Goal: Information Seeking & Learning: Learn about a topic

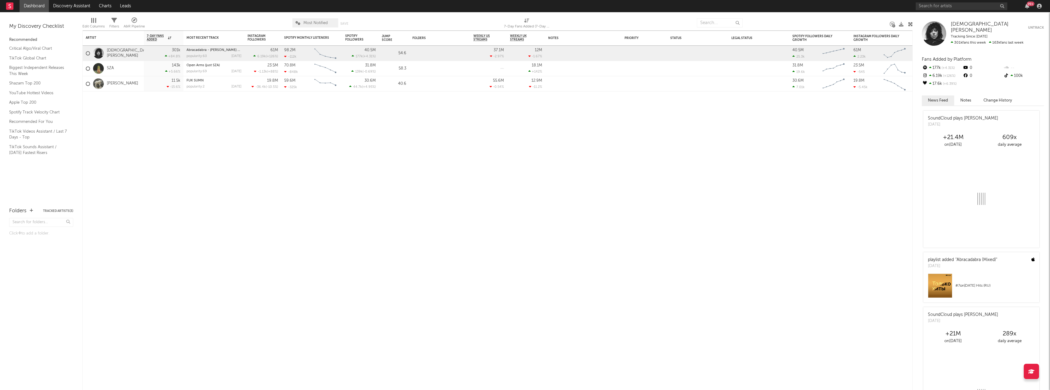
click at [320, 22] on span "Most Notified" at bounding box center [315, 23] width 24 height 4
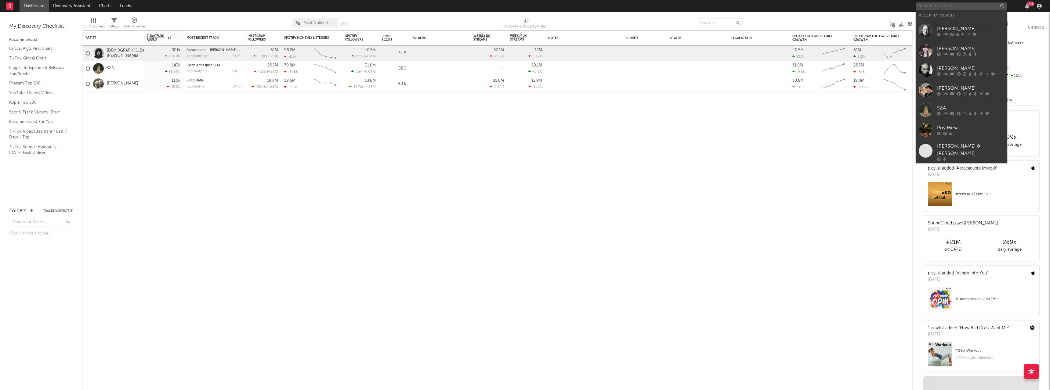
click at [939, 7] on input "text" at bounding box center [962, 6] width 92 height 8
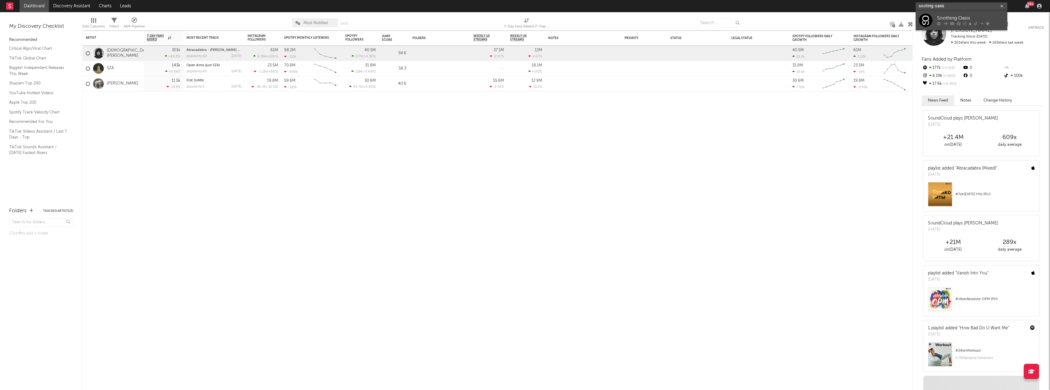
type input "sooting oasis"
click at [948, 16] on div "Soothing Oasis" at bounding box center [970, 18] width 67 height 7
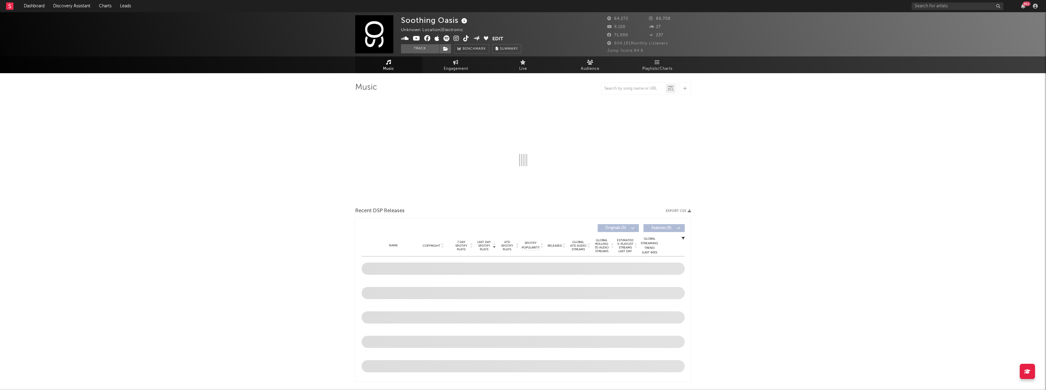
select select "6m"
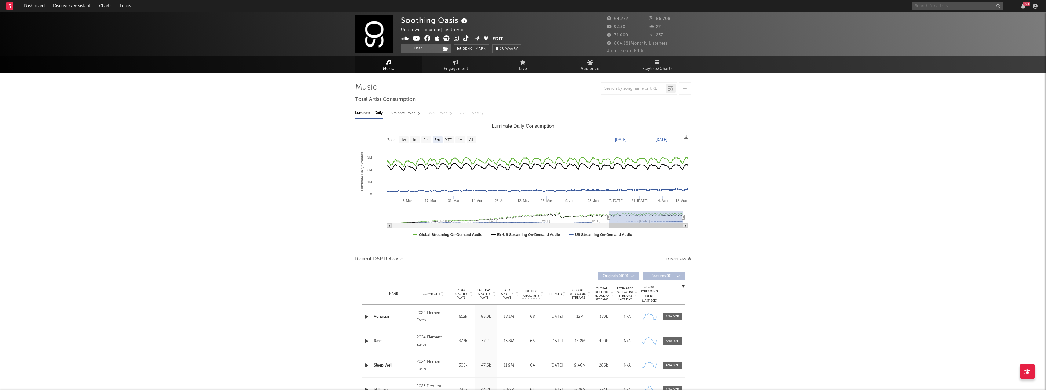
click at [958, 5] on input "text" at bounding box center [957, 6] width 92 height 8
paste input "Jackson 5"
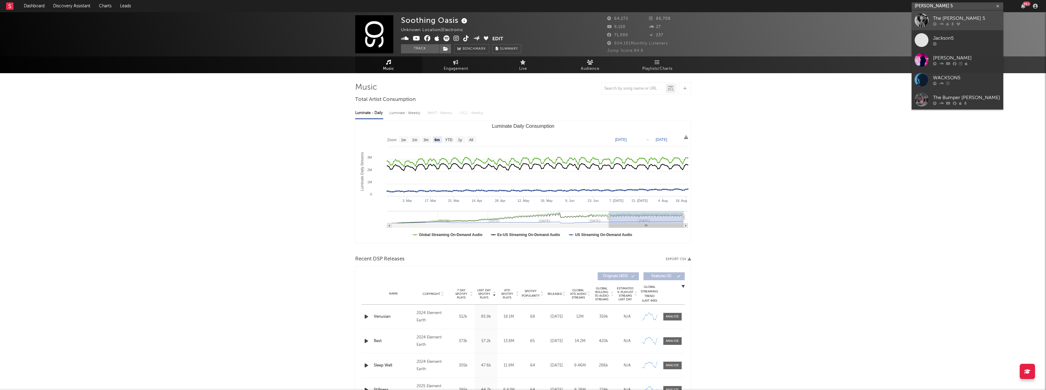
type input "Jackson 5"
click at [943, 20] on div "The Jackson 5" at bounding box center [966, 18] width 67 height 7
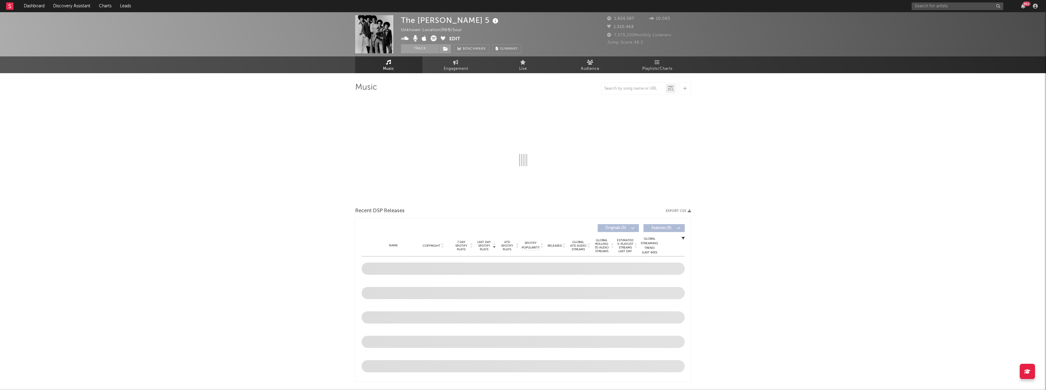
select select "6m"
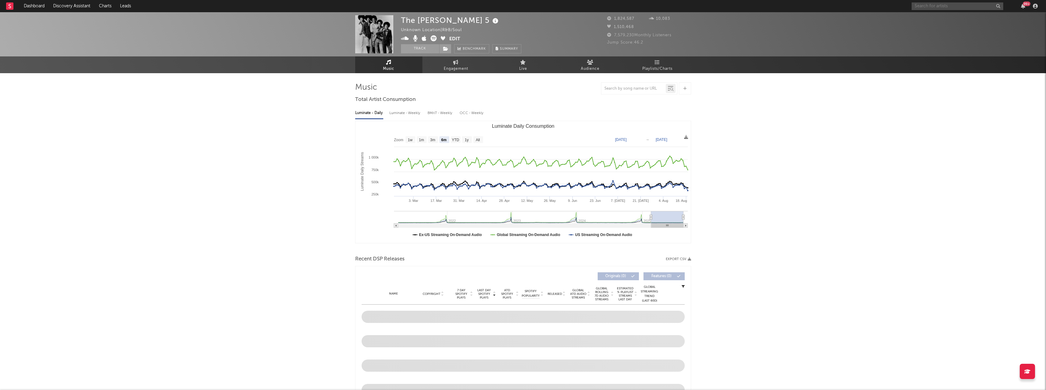
click at [929, 8] on input "text" at bounding box center [957, 6] width 92 height 8
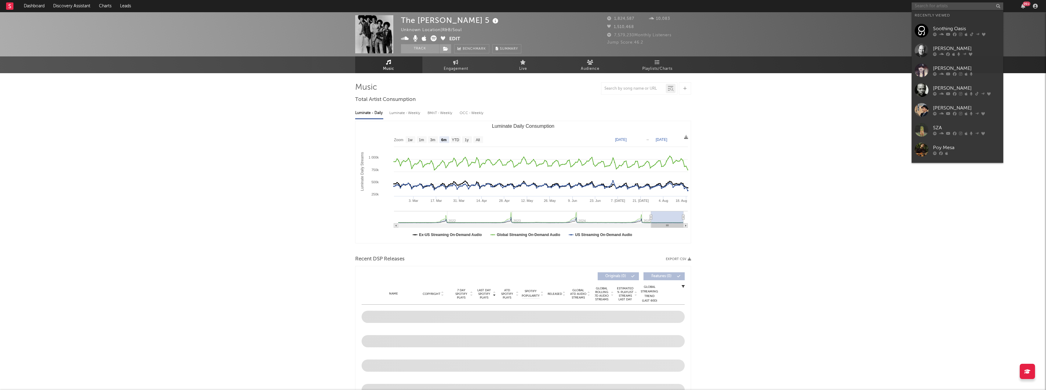
paste input "HANS ZIMMER"
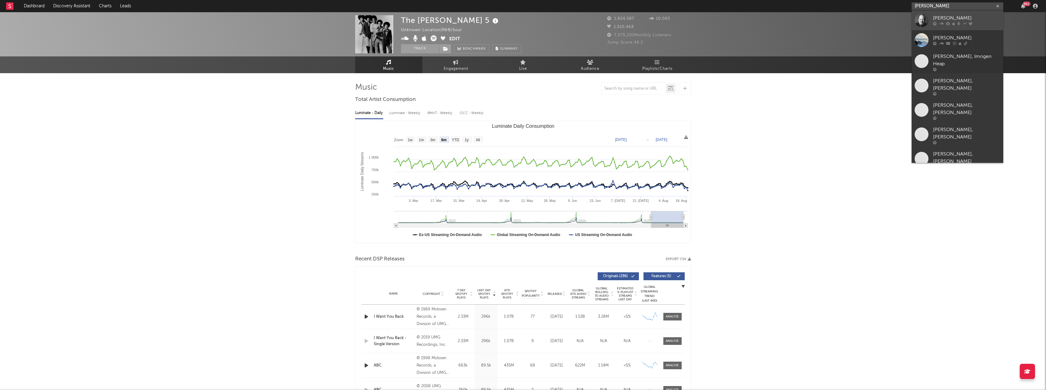
type input "HANS ZIMMER"
click at [941, 17] on div "Hans Zimmer" at bounding box center [966, 18] width 67 height 7
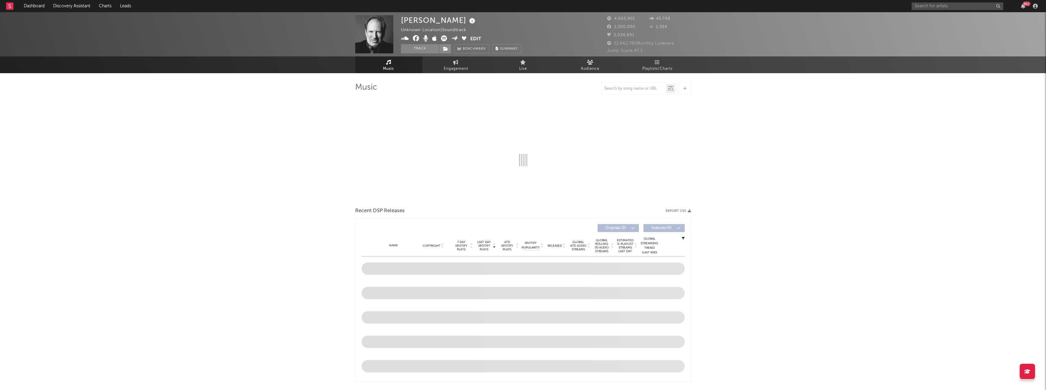
select select "6m"
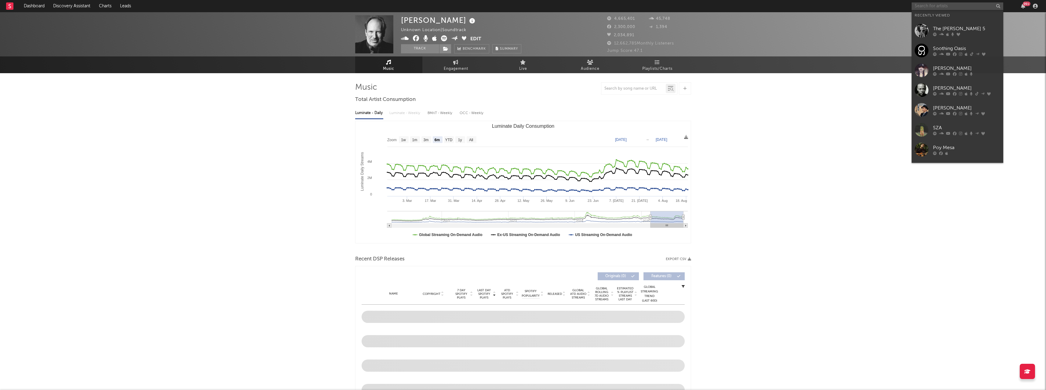
click at [942, 4] on input "text" at bounding box center [957, 6] width 92 height 8
paste input "Kris Kristofferson"
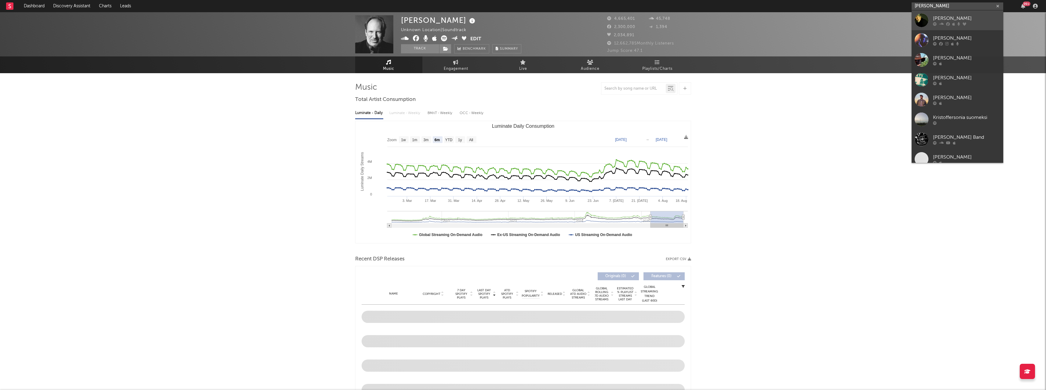
type input "Kris Kristofferson"
click at [941, 21] on div "Kris Kristofferson" at bounding box center [966, 18] width 67 height 7
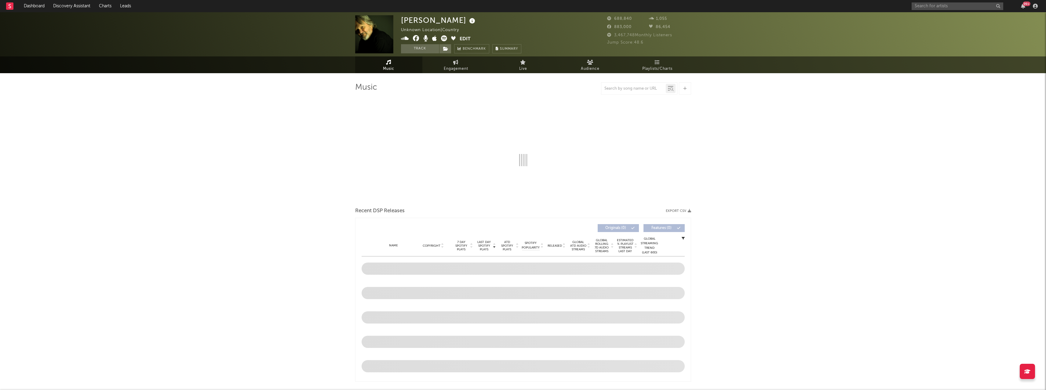
select select "6m"
